Goal: Information Seeking & Learning: Understand process/instructions

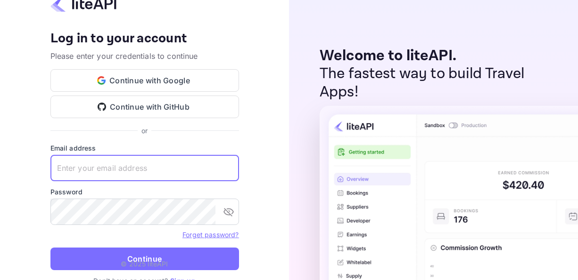
click at [155, 158] on input "text" at bounding box center [144, 168] width 188 height 26
type input "blissjustice508@gmail.com"
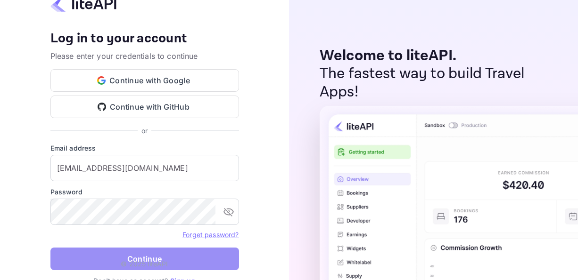
click at [180, 255] on button "Continue" at bounding box center [144, 259] width 188 height 23
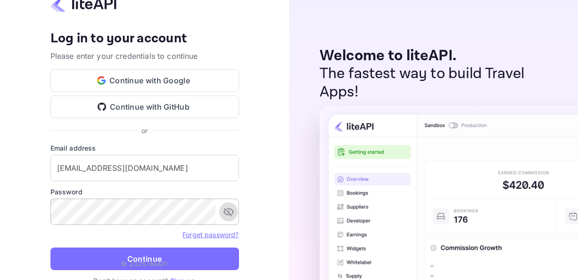
click at [233, 212] on icon "toggle password visibility" at bounding box center [228, 212] width 10 height 8
click at [153, 226] on form "Email address blissjustice508@gmail.com ​ Password ​ Forget password? Continue" at bounding box center [144, 209] width 188 height 133
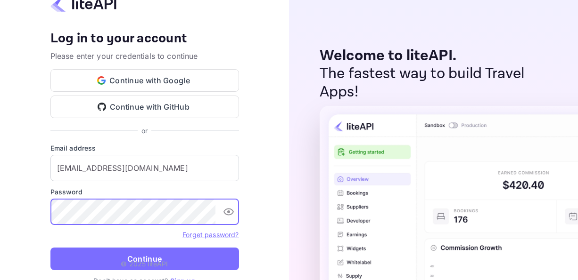
click at [50, 248] on button "Continue" at bounding box center [144, 259] width 188 height 23
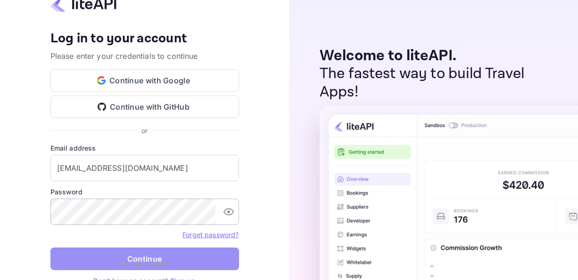
click at [163, 253] on button "Continue" at bounding box center [144, 259] width 188 height 23
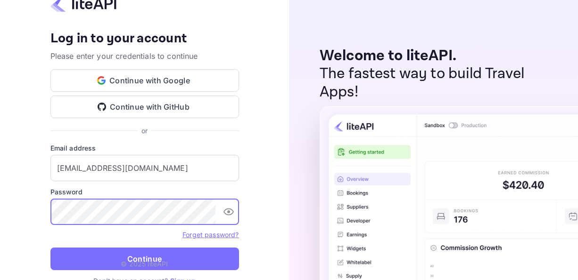
click at [50, 248] on button "Continue" at bounding box center [144, 259] width 188 height 23
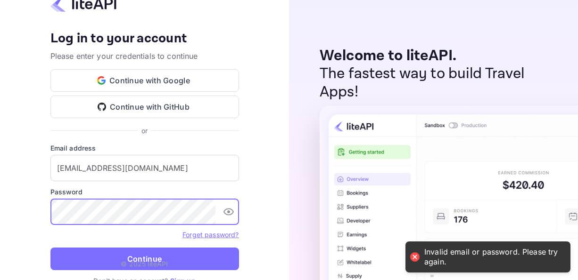
click at [50, 248] on button "Continue" at bounding box center [144, 259] width 188 height 23
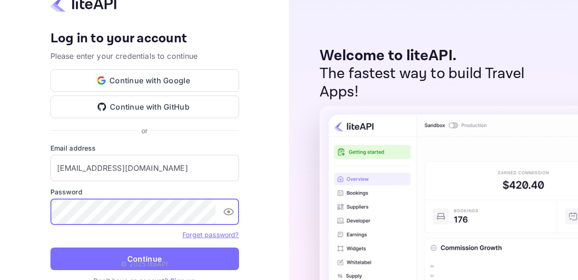
click at [50, 248] on button "Continue" at bounding box center [144, 259] width 188 height 23
click at [192, 236] on link "Forget password?" at bounding box center [210, 235] width 56 height 8
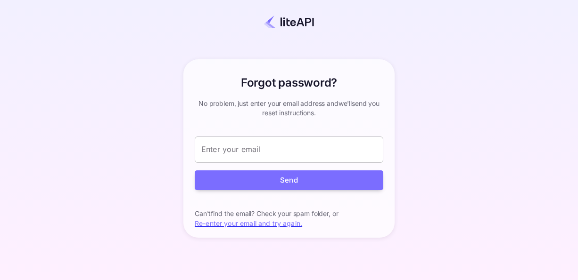
click at [270, 149] on input "Enter your email" at bounding box center [289, 150] width 188 height 26
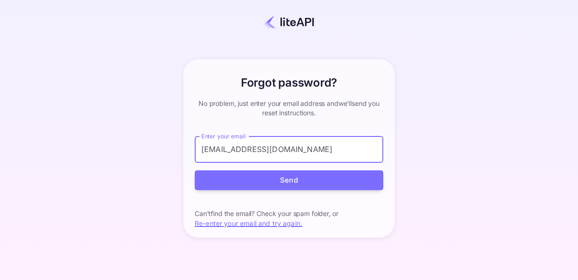
type input "blissjustice508@gmail.com"
click at [195, 171] on button "Send" at bounding box center [289, 181] width 188 height 20
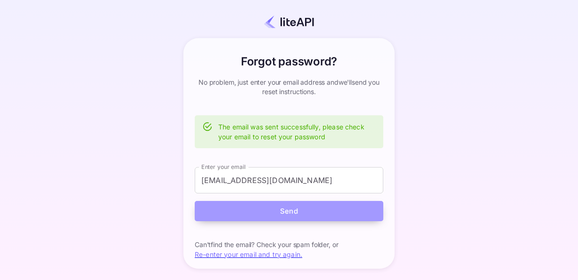
click at [279, 209] on button "Send" at bounding box center [289, 211] width 188 height 20
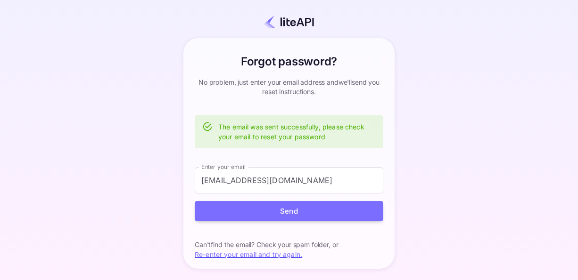
click at [404, 180] on div "Forgot password? your account has been created successfully, a confirmation lin…" at bounding box center [288, 154] width 495 height 250
click at [115, 160] on div "Forgot password? your account has been created successfully, a confirmation lin…" at bounding box center [288, 154] width 495 height 250
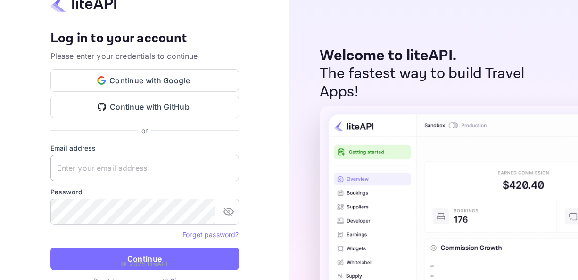
click at [196, 169] on input "text" at bounding box center [144, 168] width 188 height 26
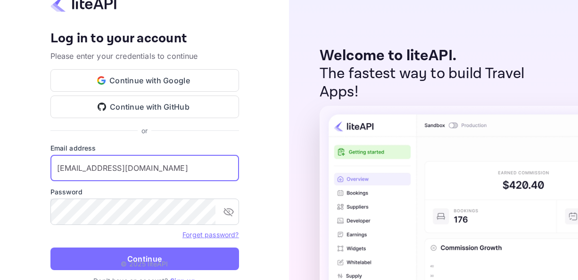
type input "blissjustice508@gmail.com"
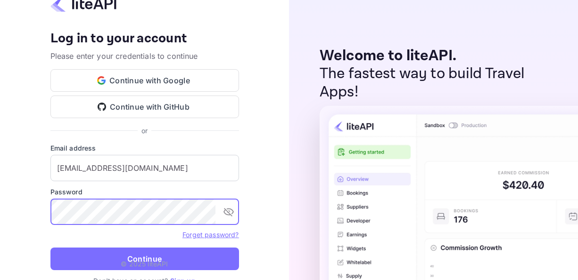
click at [50, 248] on button "Continue" at bounding box center [144, 259] width 188 height 23
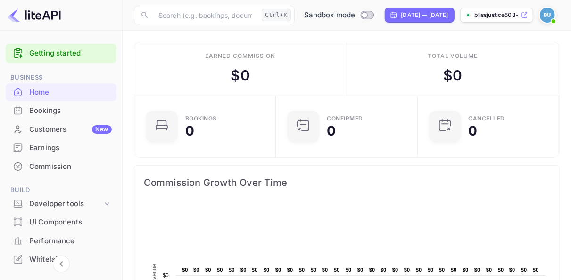
click at [77, 130] on div "Customers New" at bounding box center [70, 129] width 82 height 11
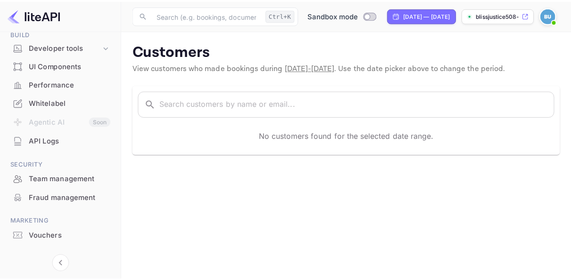
scroll to position [173, 0]
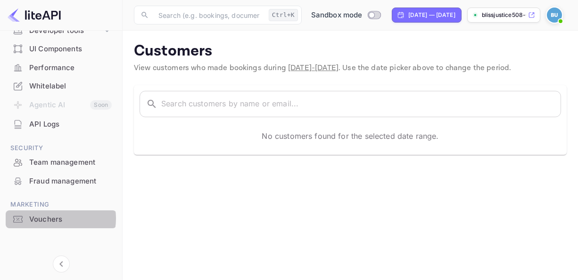
click at [53, 219] on div "Vouchers" at bounding box center [70, 219] width 82 height 11
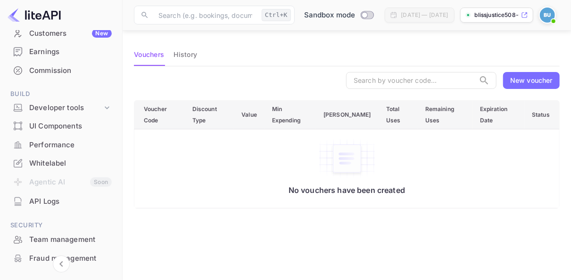
scroll to position [95, 0]
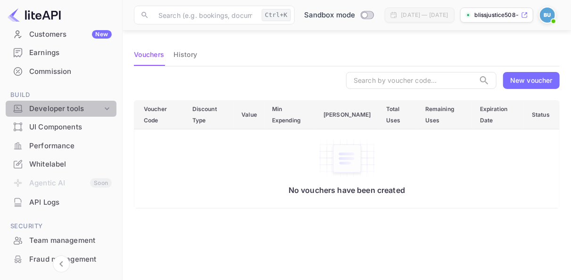
click at [105, 106] on icon at bounding box center [106, 108] width 9 height 9
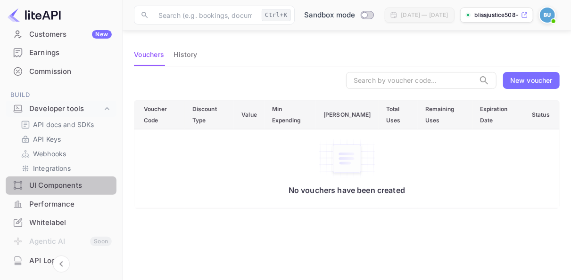
click at [69, 186] on div "UI Components" at bounding box center [70, 185] width 82 height 11
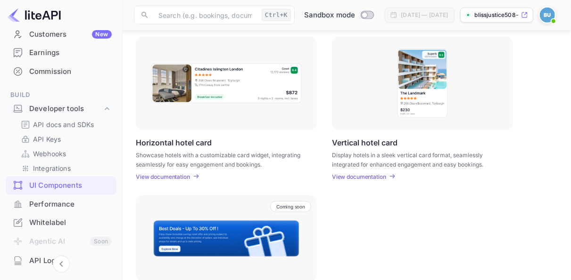
scroll to position [290, 0]
click at [159, 215] on div "Coming soon" at bounding box center [226, 238] width 181 height 87
click at [133, 226] on main "UI Components Embed interactive hotel widgets into your website with customizab…" at bounding box center [347, 43] width 448 height 605
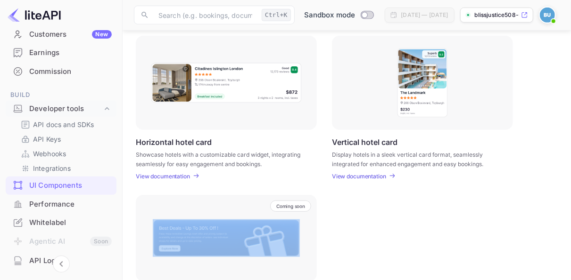
click at [133, 226] on main "UI Components Embed interactive hotel widgets into your website with customizab…" at bounding box center [347, 43] width 448 height 605
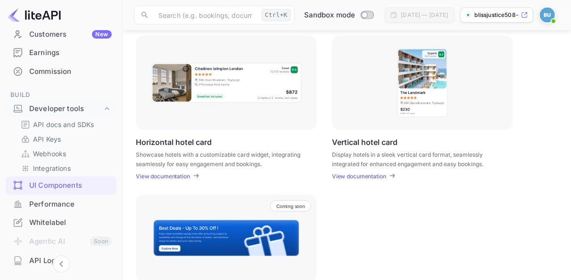
click at [133, 226] on main "UI Components Embed interactive hotel widgets into your website with customizab…" at bounding box center [347, 43] width 448 height 605
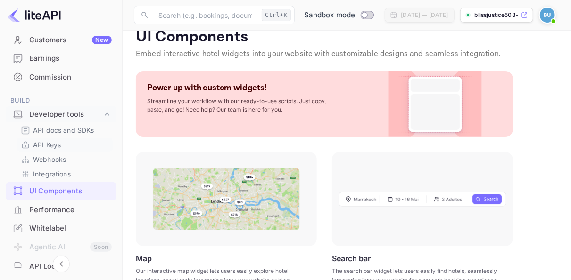
scroll to position [89, 0]
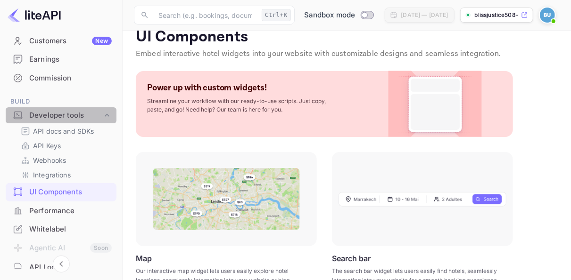
click at [83, 118] on div "Developer tools" at bounding box center [65, 115] width 73 height 11
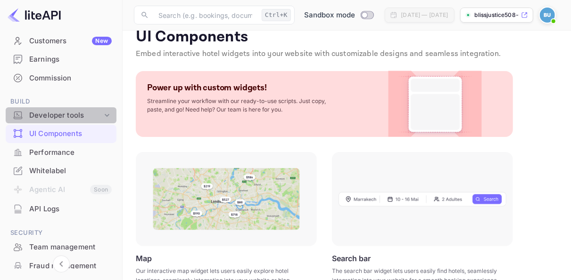
click at [83, 118] on div "Developer tools" at bounding box center [65, 115] width 73 height 11
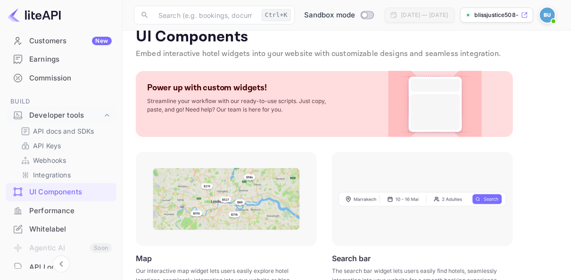
scroll to position [0, 0]
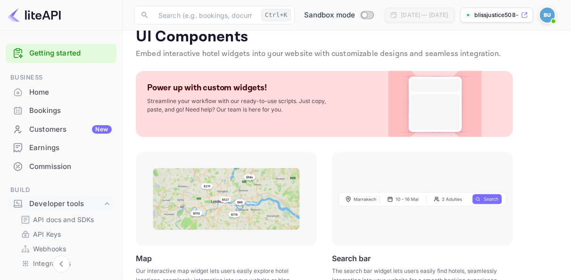
click at [60, 92] on div "Home" at bounding box center [70, 92] width 82 height 11
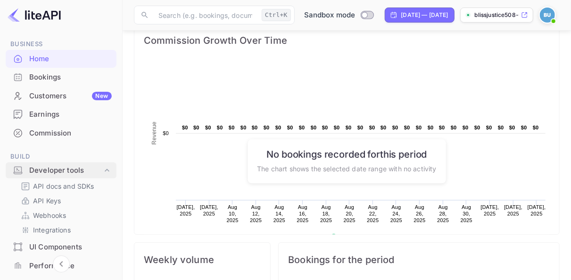
scroll to position [34, 0]
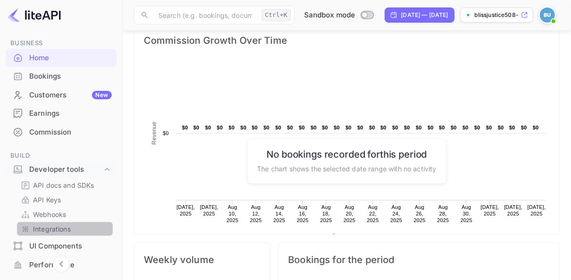
click at [70, 225] on p "Integrations" at bounding box center [52, 229] width 38 height 10
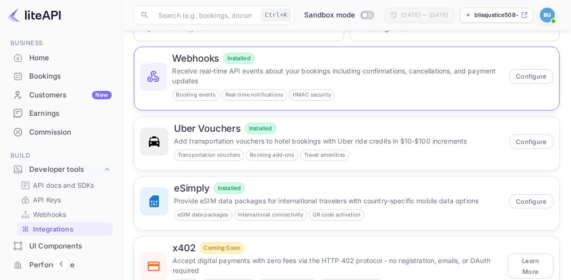
scroll to position [107, 0]
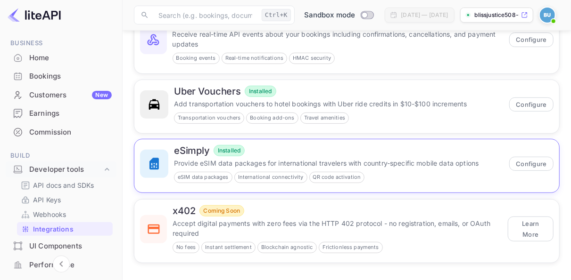
click at [440, 184] on div "eSimply Installed Provide eSIM data packages for international travelers with c…" at bounding box center [346, 165] width 425 height 53
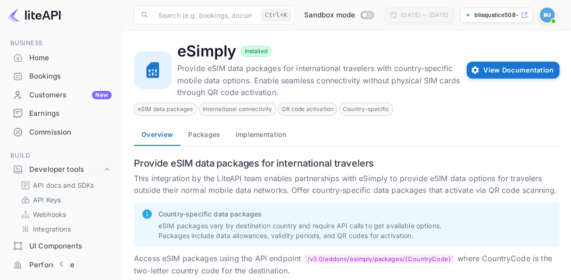
click at [74, 193] on div "API Keys" at bounding box center [65, 200] width 96 height 14
click at [59, 199] on p "API Keys" at bounding box center [47, 200] width 28 height 10
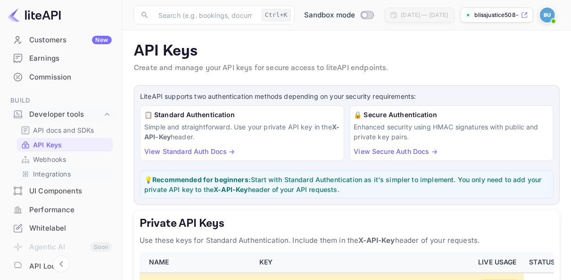
scroll to position [89, 0]
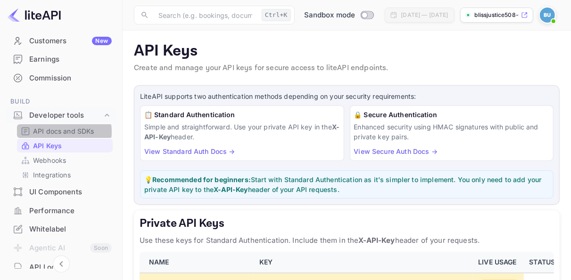
click at [53, 132] on p "API docs and SDKs" at bounding box center [63, 131] width 61 height 10
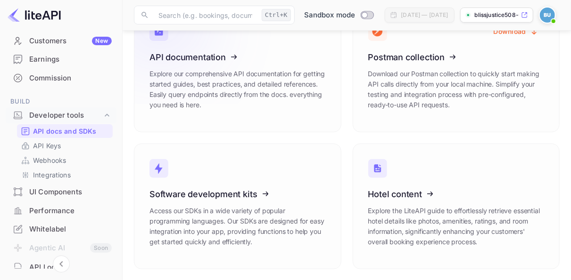
scroll to position [47, 0]
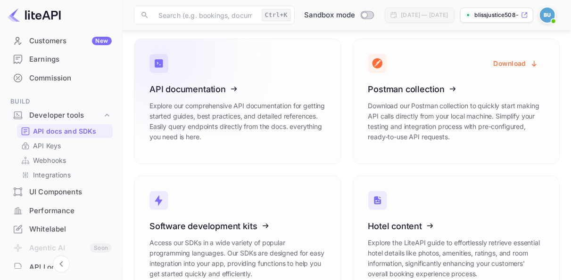
click at [283, 104] on p "Explore our comprehensive API documentation for getting started guides, best pr…" at bounding box center [237, 121] width 176 height 41
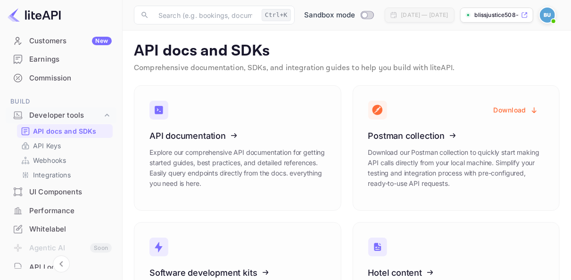
scroll to position [0, 0]
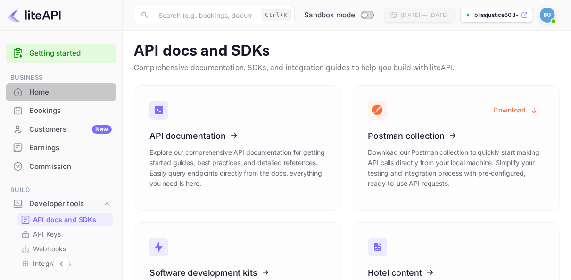
click at [41, 87] on div "Home" at bounding box center [70, 92] width 82 height 11
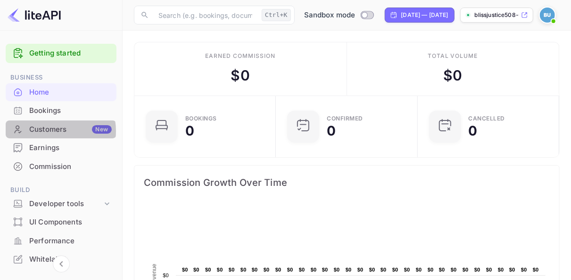
click at [52, 131] on div "Customers New" at bounding box center [70, 129] width 82 height 11
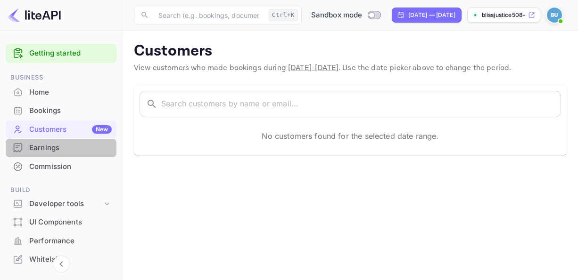
click at [79, 148] on div "Earnings" at bounding box center [70, 148] width 82 height 11
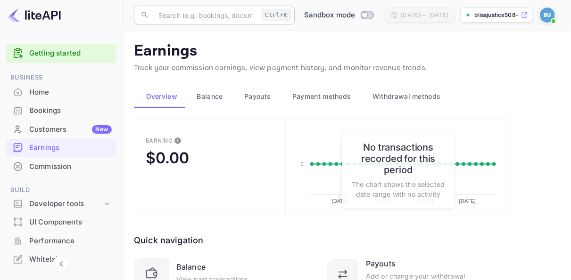
click at [206, 16] on input "text" at bounding box center [205, 15] width 105 height 19
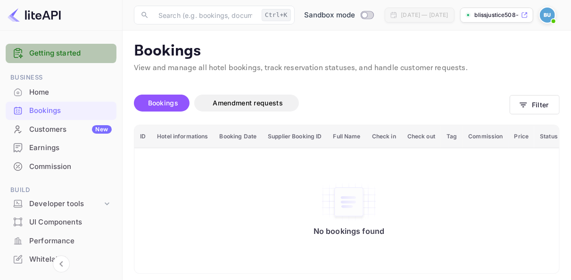
click at [50, 47] on div "Getting started" at bounding box center [61, 53] width 111 height 19
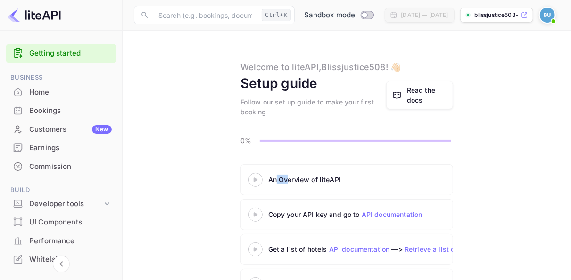
drag, startPoint x: 286, startPoint y: 182, endPoint x: 274, endPoint y: 178, distance: 13.0
click at [274, 178] on div "An Overview of liteAPI" at bounding box center [386, 180] width 236 height 10
click at [258, 173] on div "An Overview of liteAPI" at bounding box center [375, 180] width 255 height 14
click at [252, 178] on icon at bounding box center [255, 180] width 33 height 5
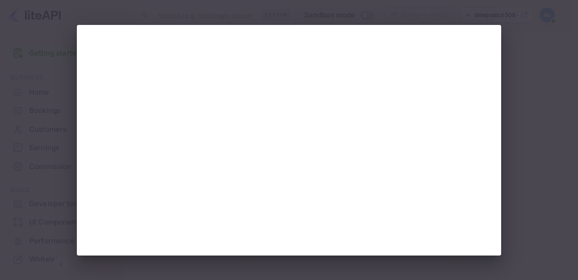
click at [12, 141] on div at bounding box center [289, 140] width 578 height 280
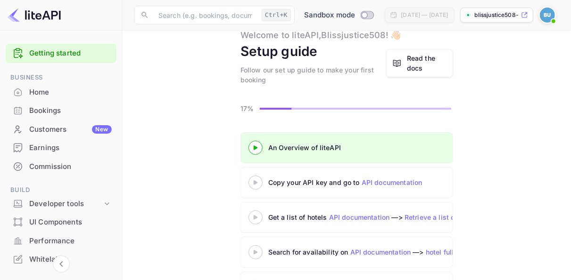
click at [255, 182] on 3 at bounding box center [256, 182] width 4 height 4
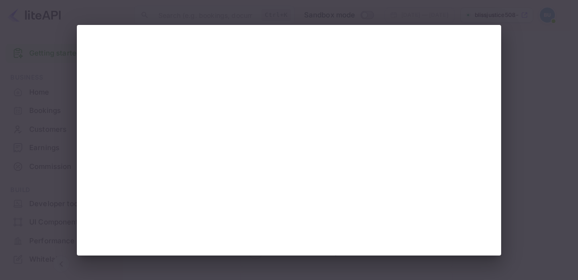
click at [532, 62] on div at bounding box center [289, 140] width 578 height 280
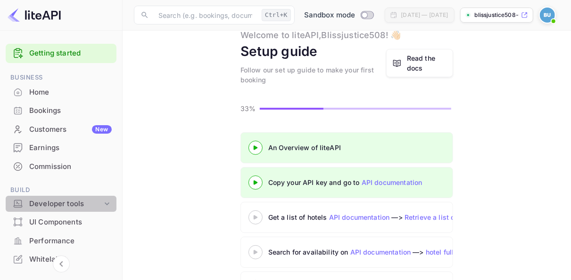
click at [74, 203] on div "Developer tools" at bounding box center [65, 204] width 73 height 11
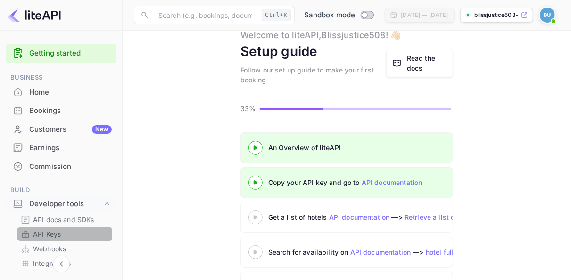
click at [63, 236] on link "API Keys" at bounding box center [65, 234] width 88 height 10
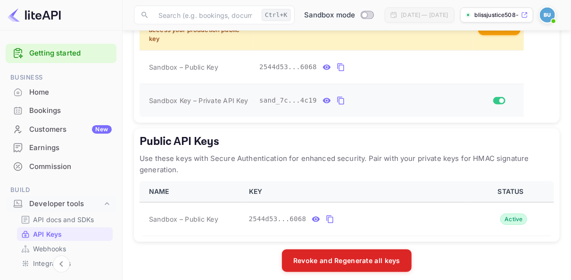
scroll to position [337, 0]
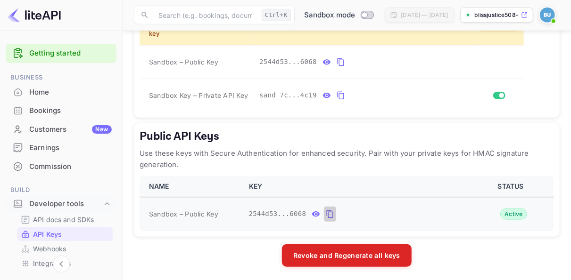
click at [327, 214] on icon "public api keys table" at bounding box center [330, 214] width 8 height 11
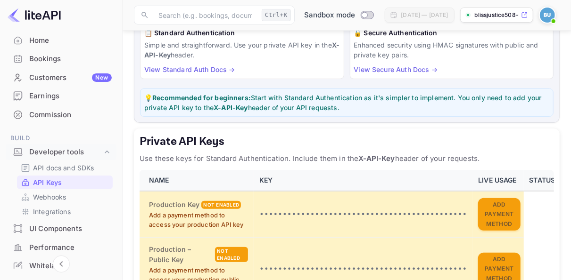
scroll to position [51, 0]
click at [76, 165] on p "API docs and SDKs" at bounding box center [63, 169] width 61 height 10
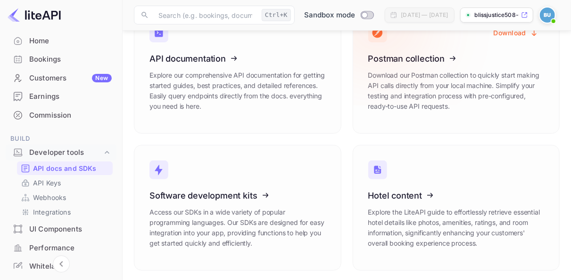
scroll to position [79, 0]
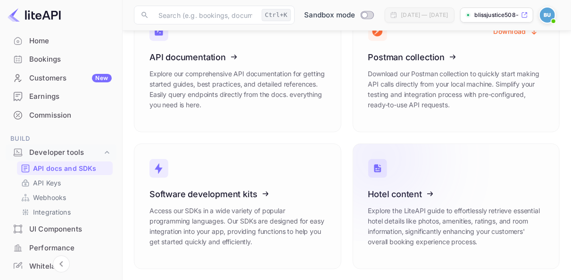
click at [443, 181] on icon at bounding box center [426, 192] width 147 height 97
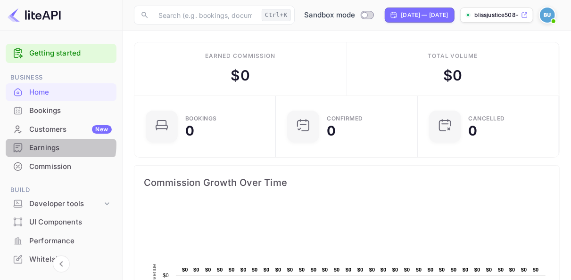
click at [53, 145] on div "Earnings" at bounding box center [70, 148] width 82 height 11
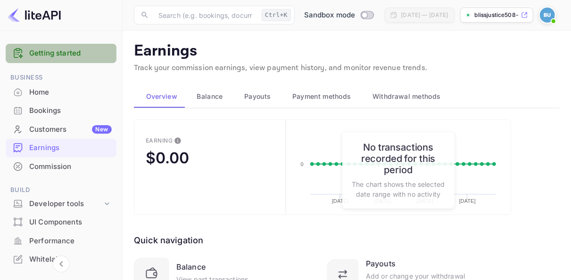
click at [75, 49] on link "Getting started" at bounding box center [70, 53] width 82 height 11
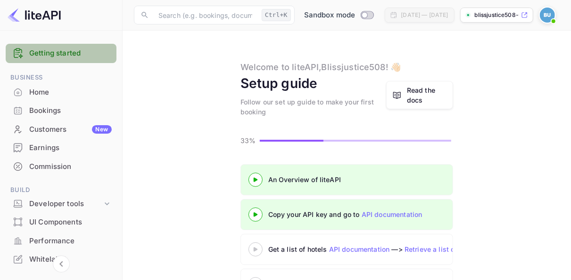
click at [73, 49] on link "Getting started" at bounding box center [70, 53] width 82 height 11
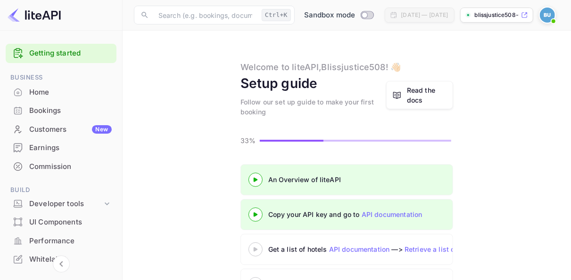
click at [409, 90] on div "Read the docs" at bounding box center [427, 95] width 40 height 20
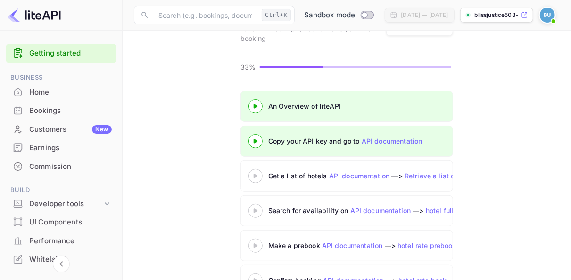
scroll to position [77, 0]
